Goal: Task Accomplishment & Management: Use online tool/utility

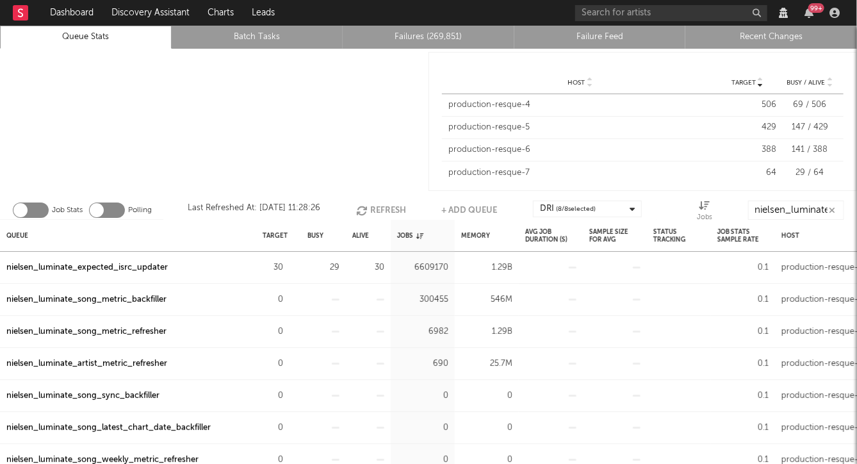
click at [380, 200] on button "Refresh" at bounding box center [381, 209] width 50 height 19
click at [375, 135] on div at bounding box center [214, 121] width 429 height 145
click at [272, 158] on div at bounding box center [214, 121] width 429 height 145
click at [304, 110] on div at bounding box center [214, 121] width 429 height 145
click at [475, 238] on div "Memory" at bounding box center [473, 236] width 29 height 28
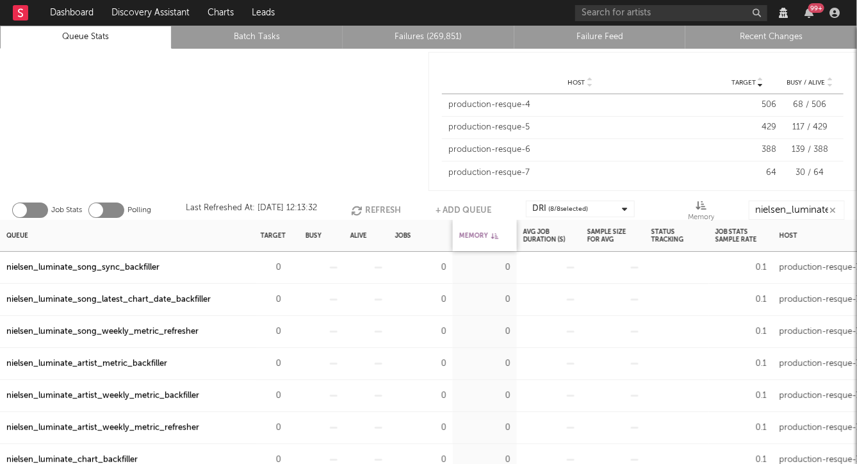
click at [475, 238] on div "Memory" at bounding box center [478, 236] width 39 height 28
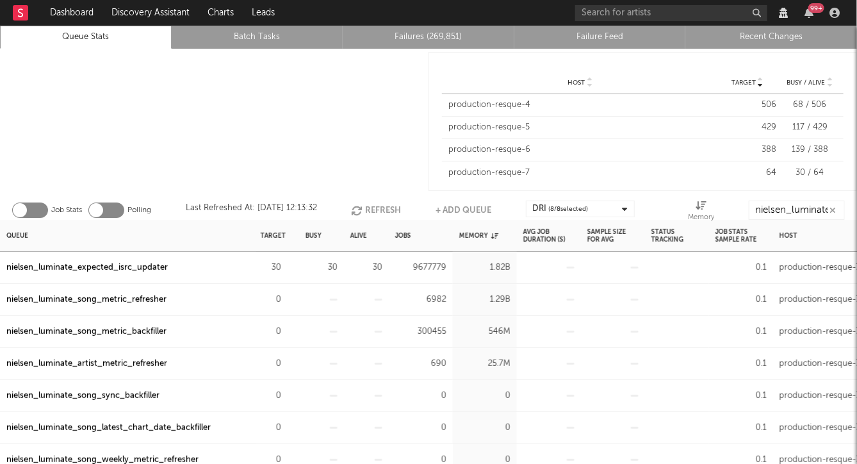
click at [835, 210] on icon "button" at bounding box center [833, 210] width 6 height 8
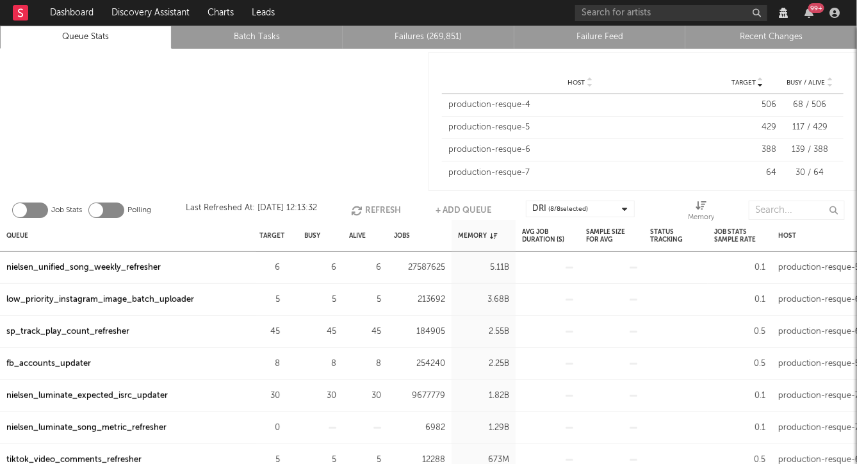
click at [105, 397] on div "nielsen_luminate_expected_isrc_updater" at bounding box center [86, 395] width 161 height 15
click at [371, 206] on button "Refresh" at bounding box center [376, 209] width 50 height 19
click at [375, 209] on button "Refresh" at bounding box center [377, 209] width 50 height 19
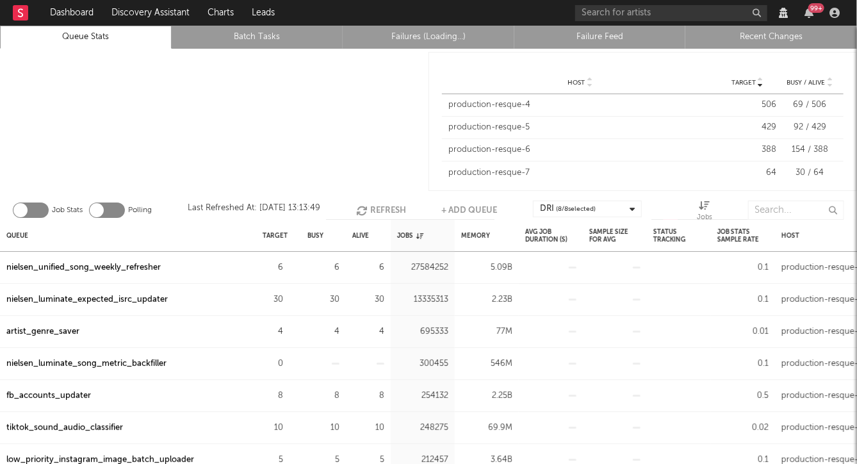
click at [443, 35] on link "Failures (Loading...)" at bounding box center [429, 36] width 158 height 15
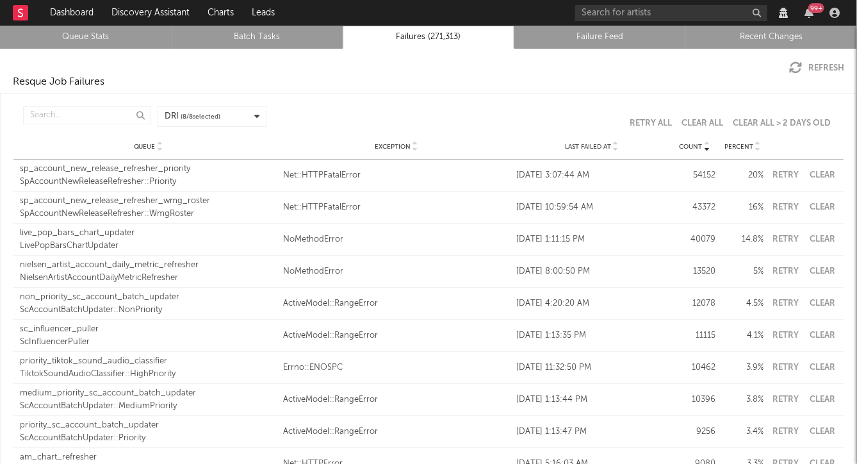
click at [534, 37] on link "Failure Feed" at bounding box center [600, 36] width 158 height 15
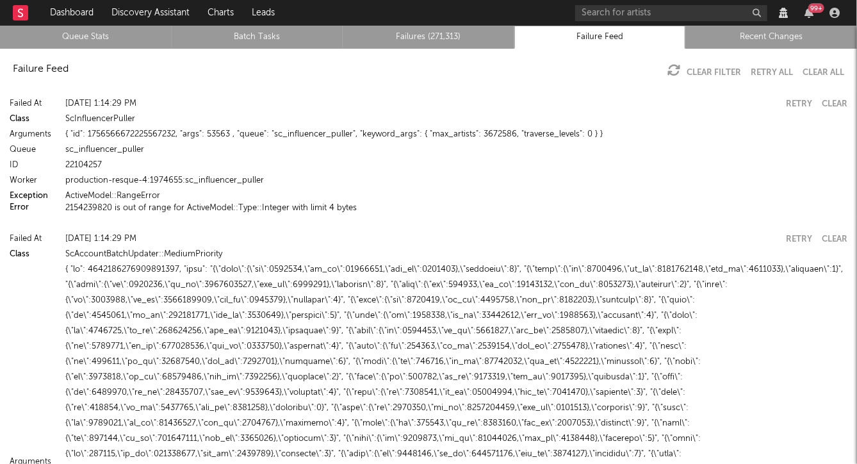
click at [423, 40] on link "Failures (271,313)" at bounding box center [429, 36] width 158 height 15
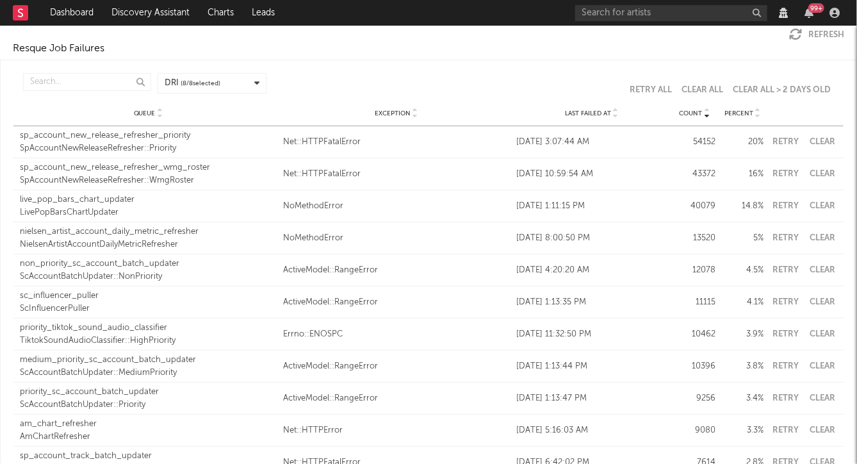
scroll to position [38, 0]
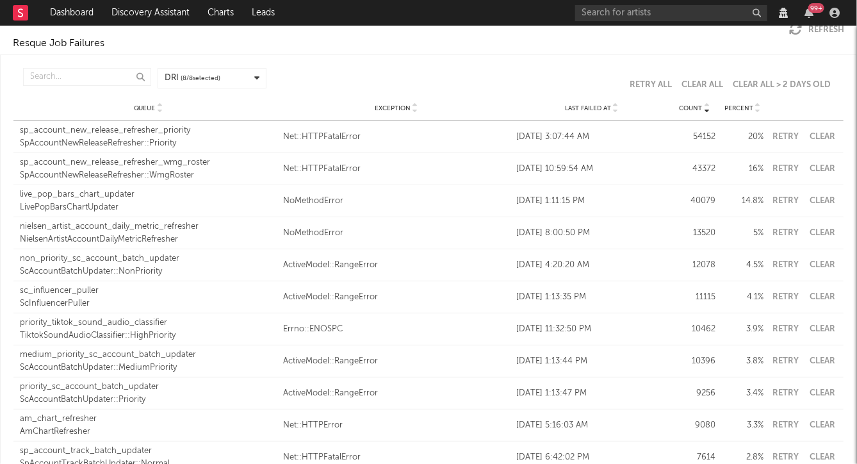
click at [88, 86] on div at bounding box center [87, 78] width 128 height 21
click at [77, 79] on input "text" at bounding box center [87, 77] width 128 height 18
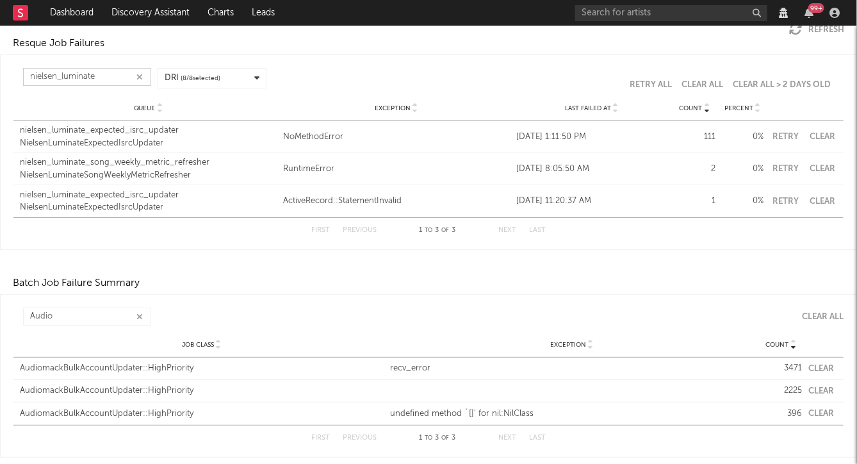
type input "nielsen_luminate"
click at [138, 37] on div "Resque Job Failures" at bounding box center [428, 43] width 857 height 15
